Goal: Task Accomplishment & Management: Manage account settings

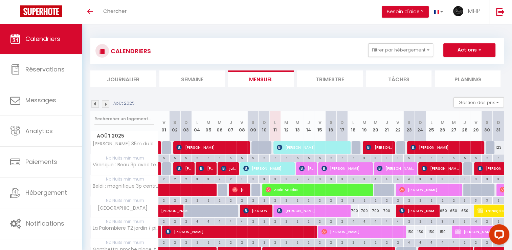
click at [107, 105] on img at bounding box center [105, 103] width 7 height 7
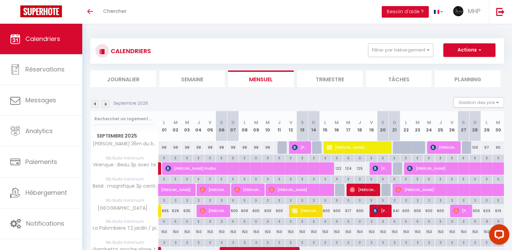
click at [107, 105] on img at bounding box center [105, 103] width 7 height 7
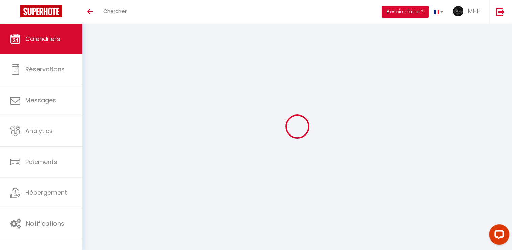
select select
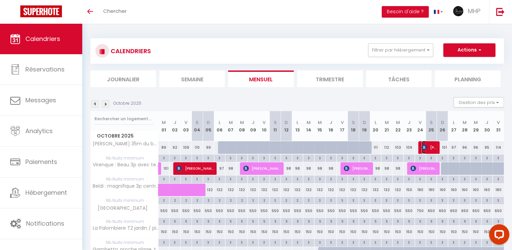
click at [435, 150] on span "[PERSON_NAME]" at bounding box center [429, 147] width 15 height 13
select select "KO"
select select "0"
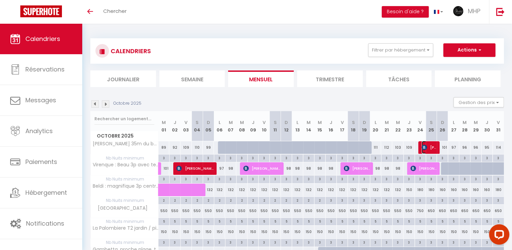
select select "1"
select select
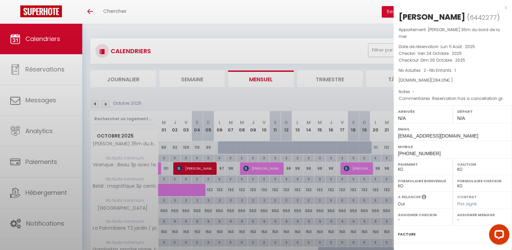
select select "40382"
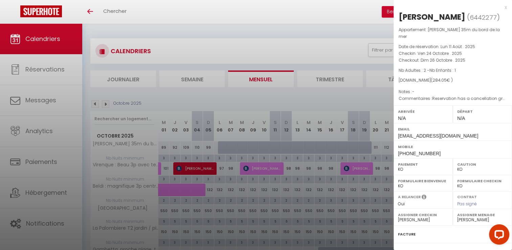
click at [447, 17] on div "[PERSON_NAME]" at bounding box center [432, 17] width 67 height 11
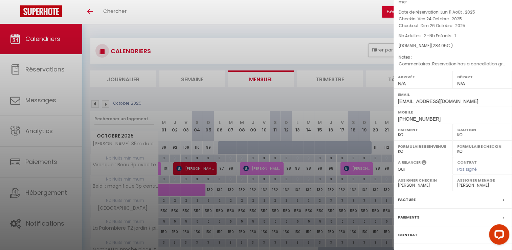
scroll to position [71, 0]
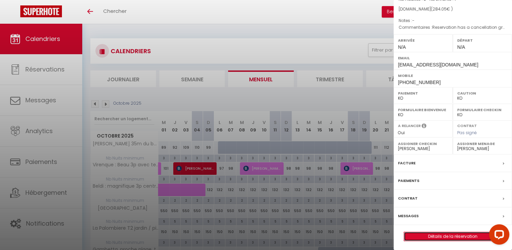
click at [436, 236] on link "Détails de la réservation" at bounding box center [453, 236] width 98 height 9
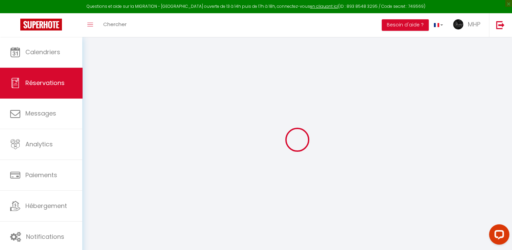
type input "[PERSON_NAME]"
type input "[EMAIL_ADDRESS][DOMAIN_NAME]"
type input "[PHONE_NUMBER]"
select select "FR"
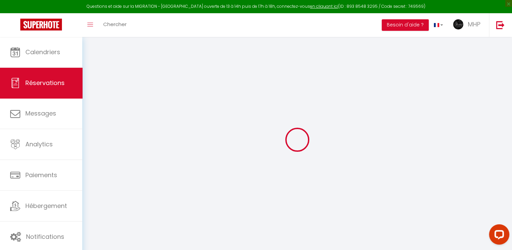
type input "20"
type input "46.48"
select select "60330"
select select "2"
select select
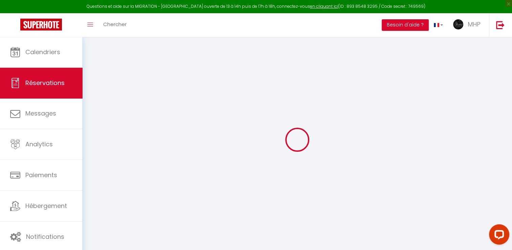
select select
type input "2"
type input "1"
select select "10"
select select
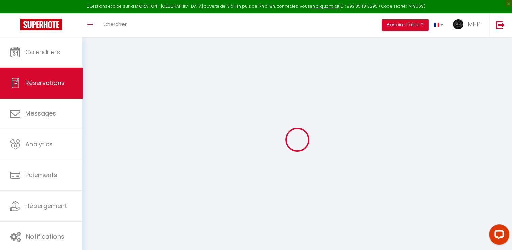
type input "203.4"
checkbox input "false"
type input "264.05"
select select "2"
type input "70"
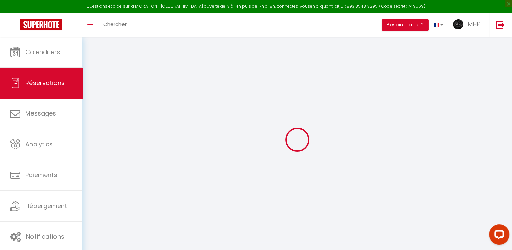
type input "0"
select select
select select "14"
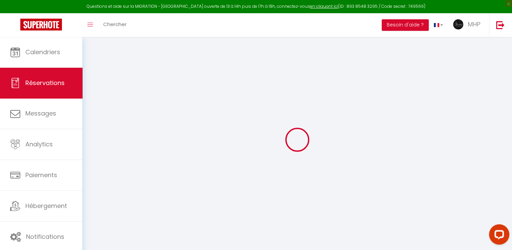
checkbox input "false"
select select
checkbox input "false"
select select
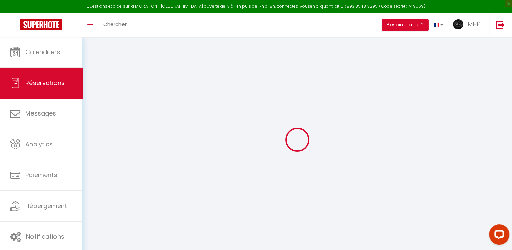
select select
checkbox input "false"
select select
checkbox input "false"
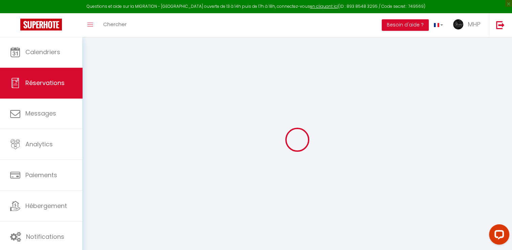
type textarea "Reservation has a cancellation grace period. Do not charge if cancelled before …"
type input "50"
type input "10.65"
select select
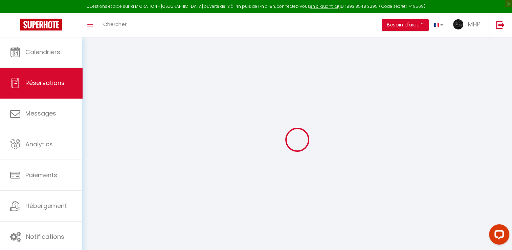
checkbox input "false"
select select
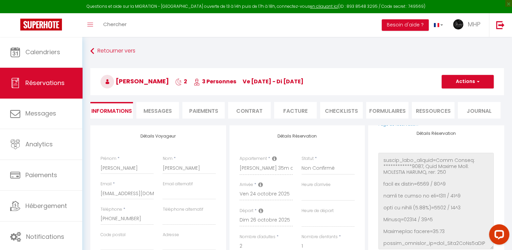
scroll to position [235, 0]
